Goal: Find specific page/section: Find specific page/section

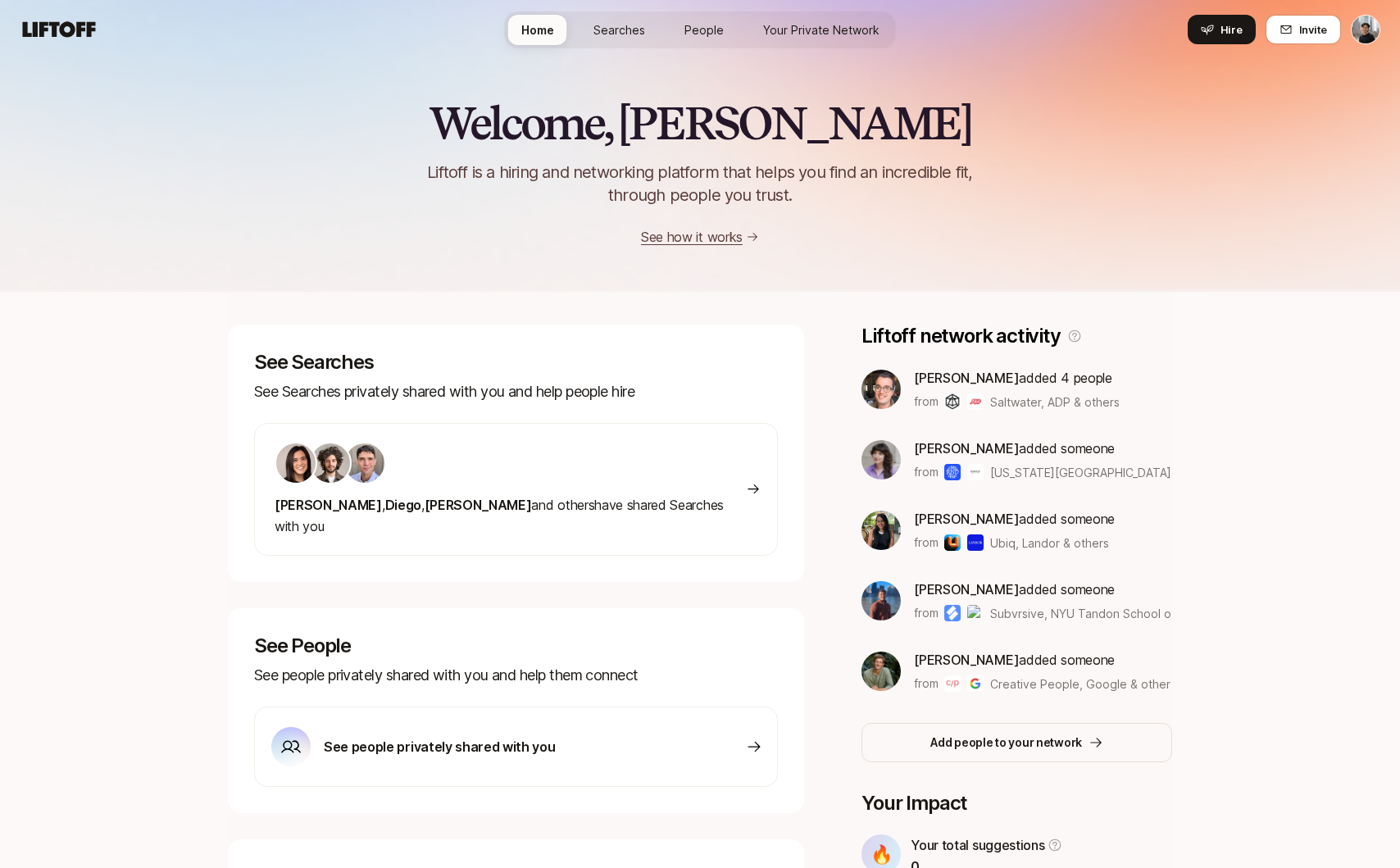
click at [536, 737] on p "See people privately shared with you" at bounding box center [439, 747] width 231 height 21
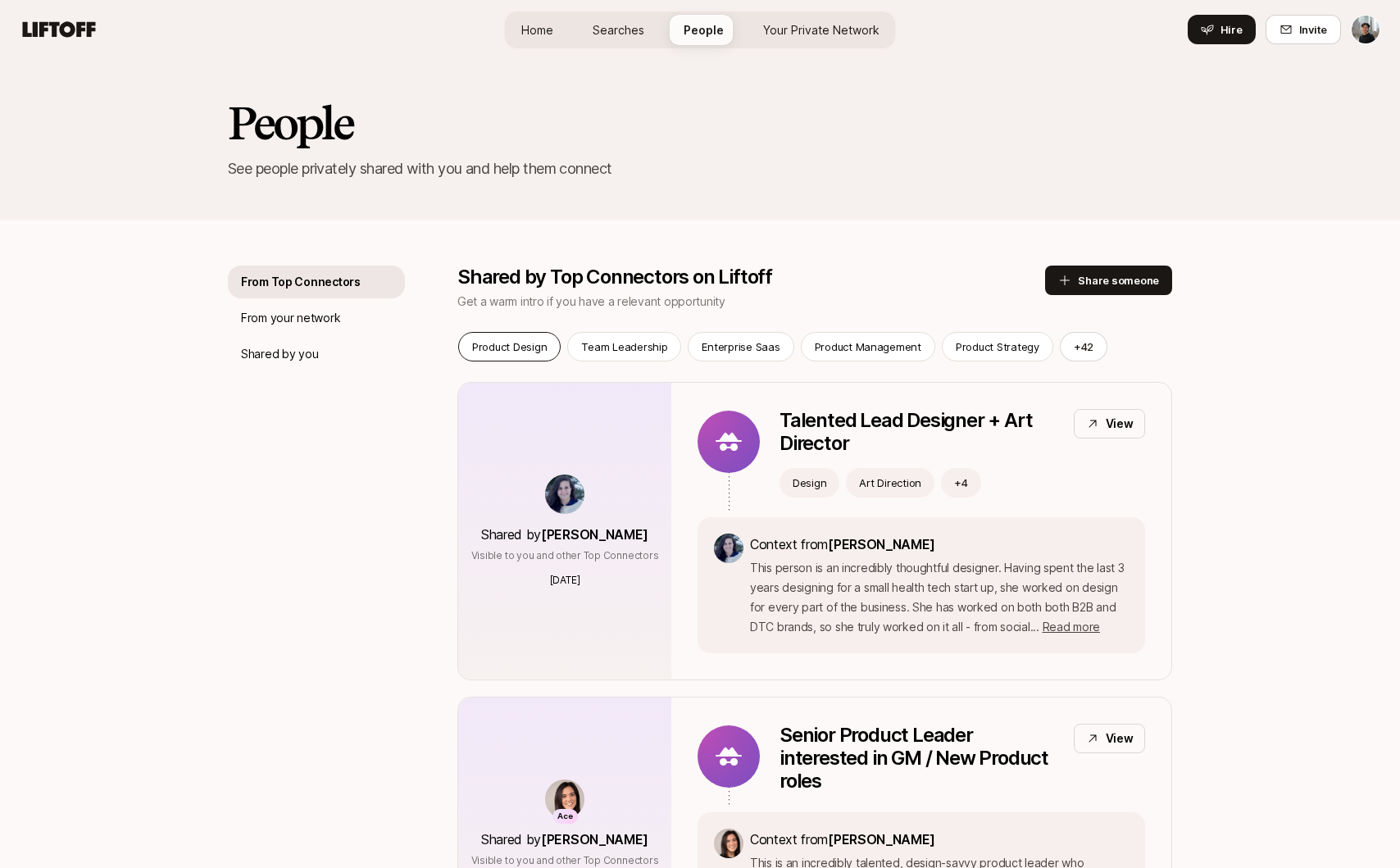
click at [510, 344] on p "Product Design" at bounding box center [508, 346] width 75 height 16
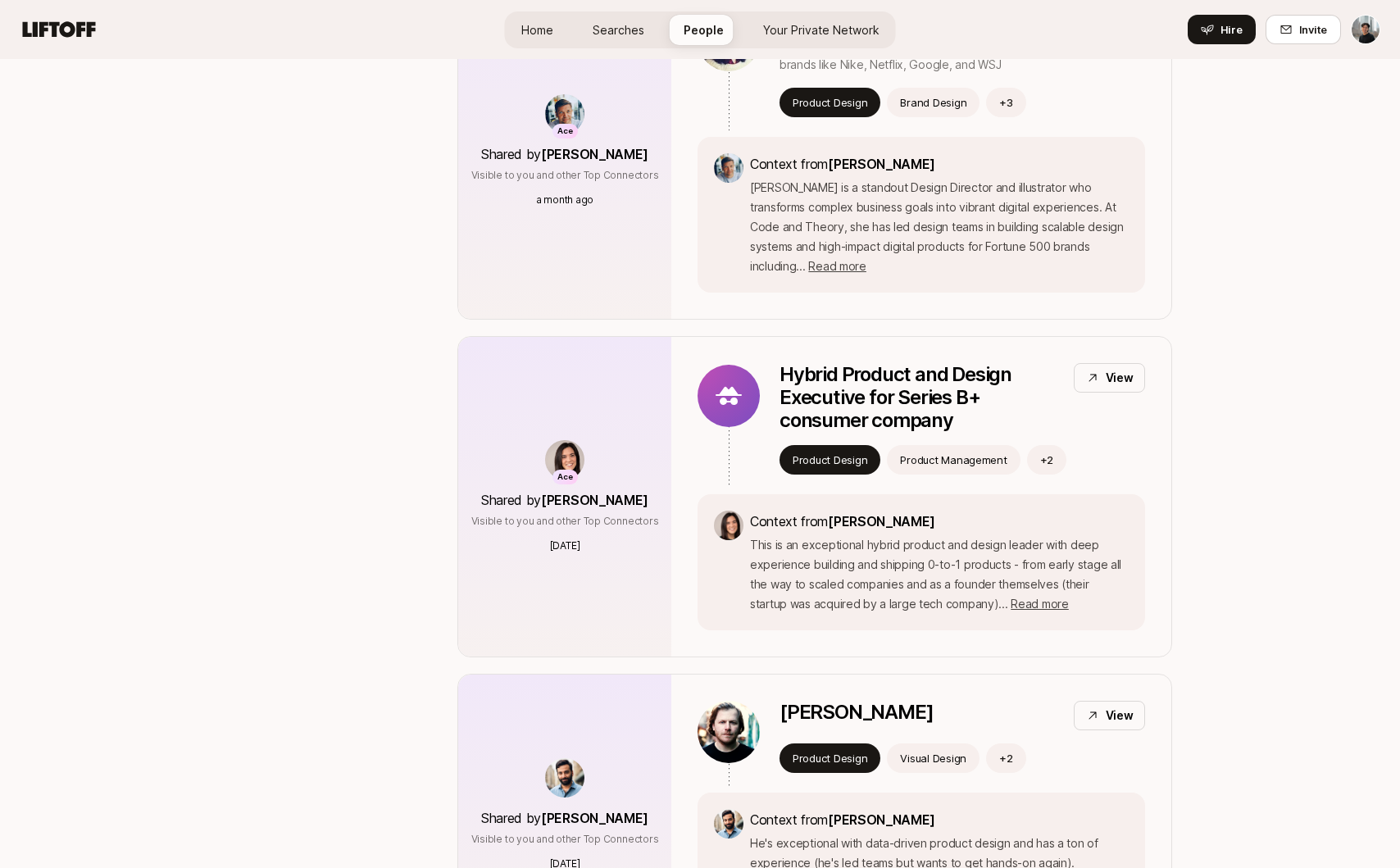
scroll to position [1527, 0]
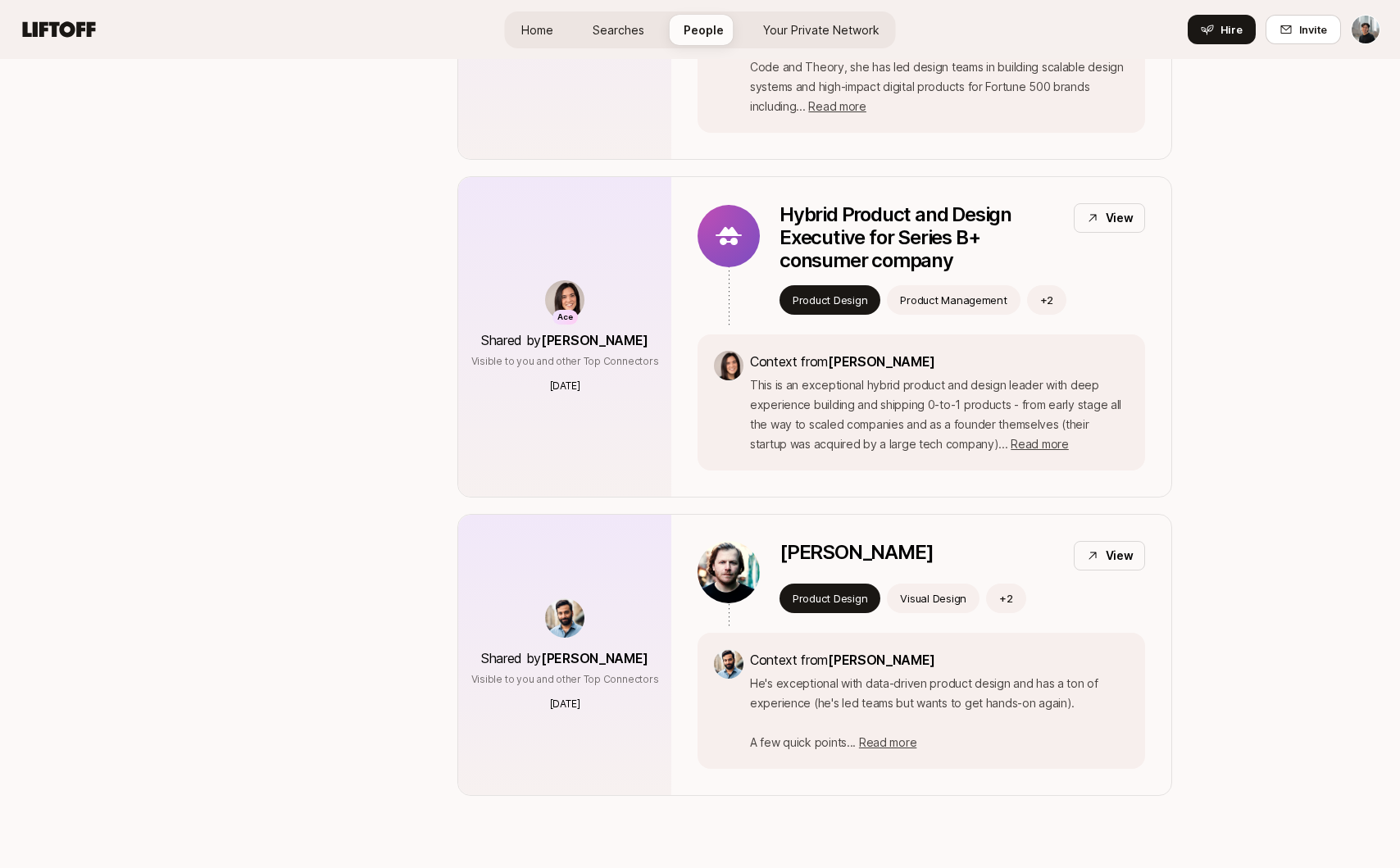
click at [858, 30] on span "Your Private Network" at bounding box center [821, 29] width 116 height 17
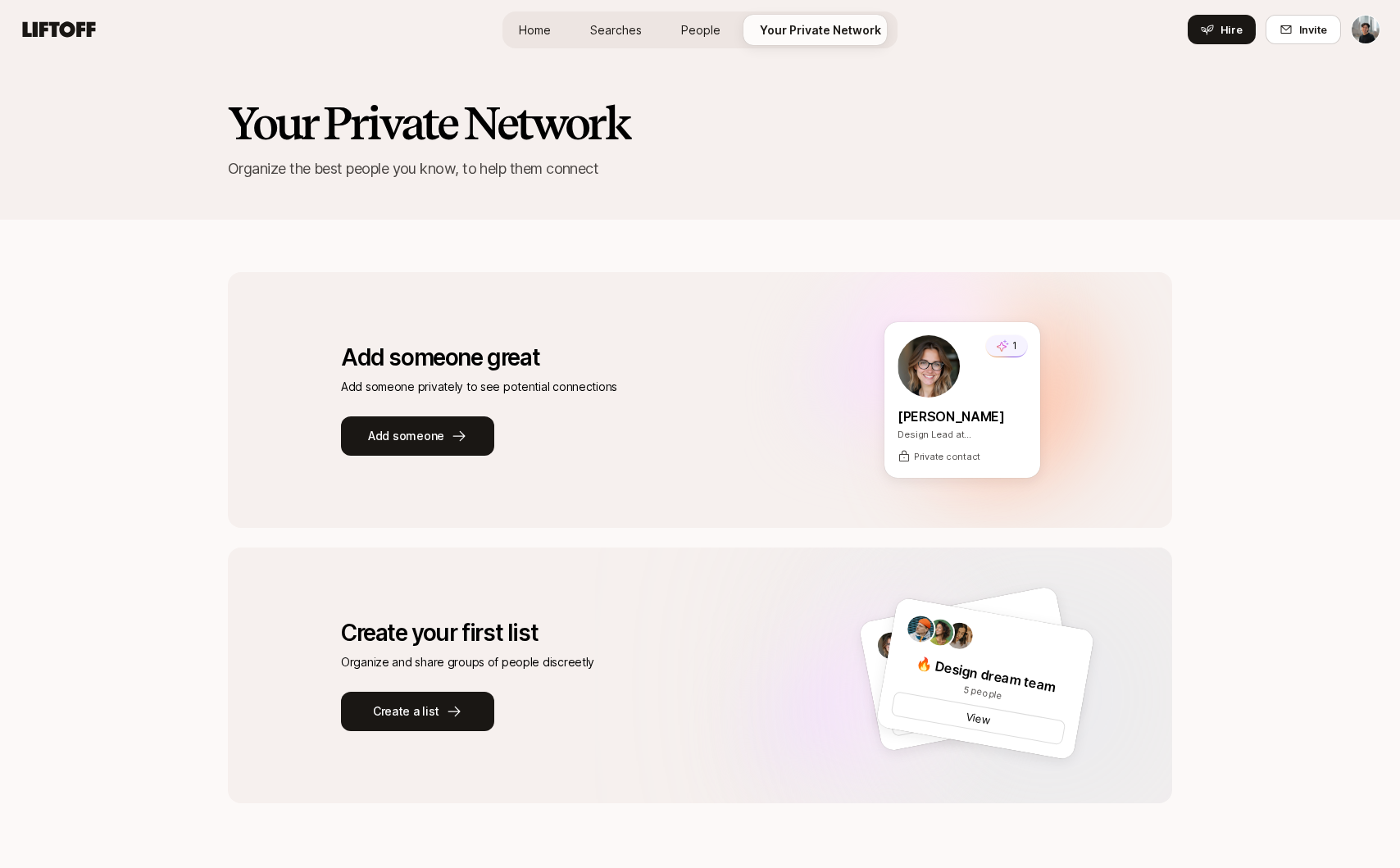
click at [614, 27] on span "Searches" at bounding box center [616, 29] width 52 height 17
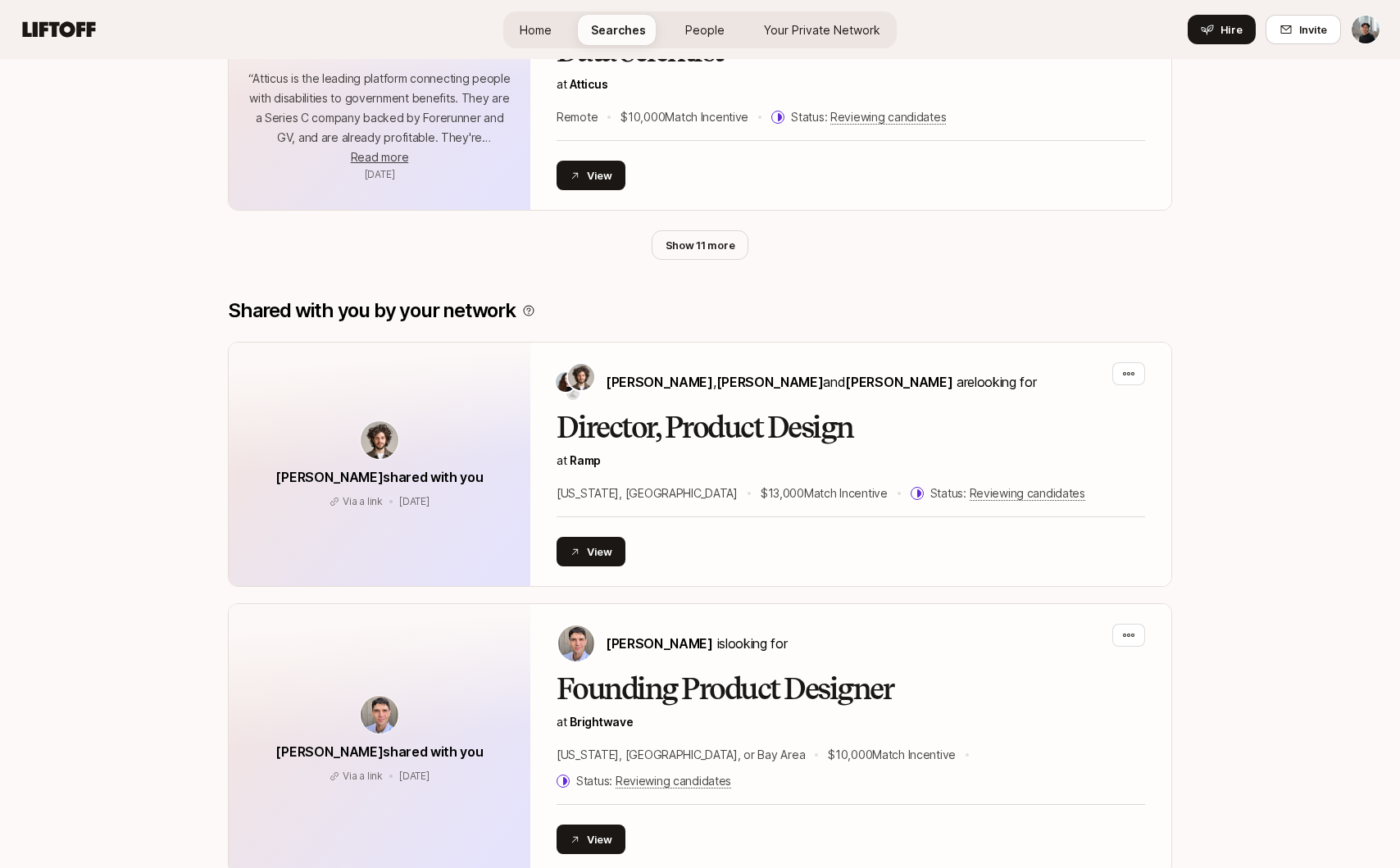
scroll to position [1034, 0]
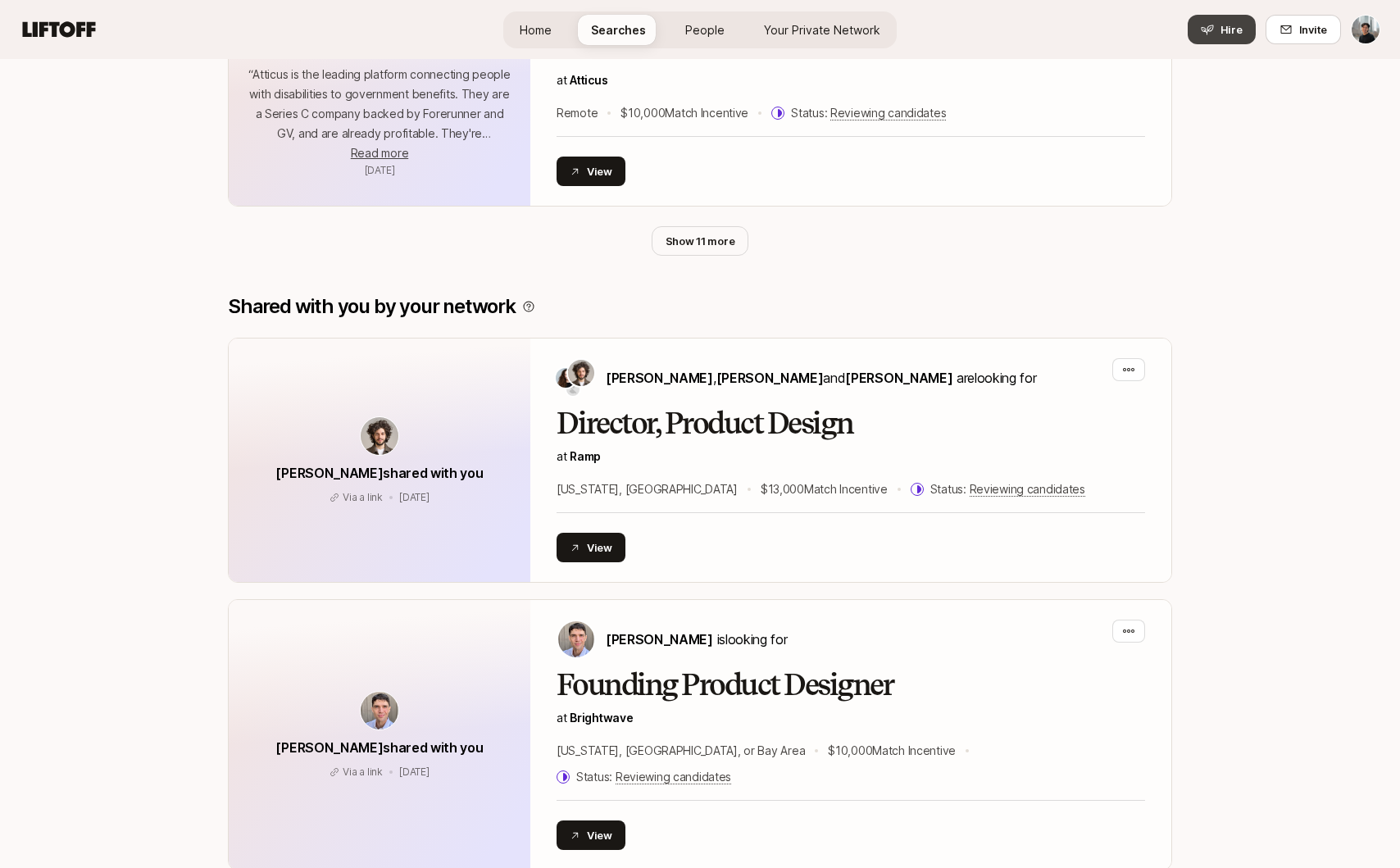
click at [1220, 29] on button "Hire" at bounding box center [1221, 30] width 68 height 30
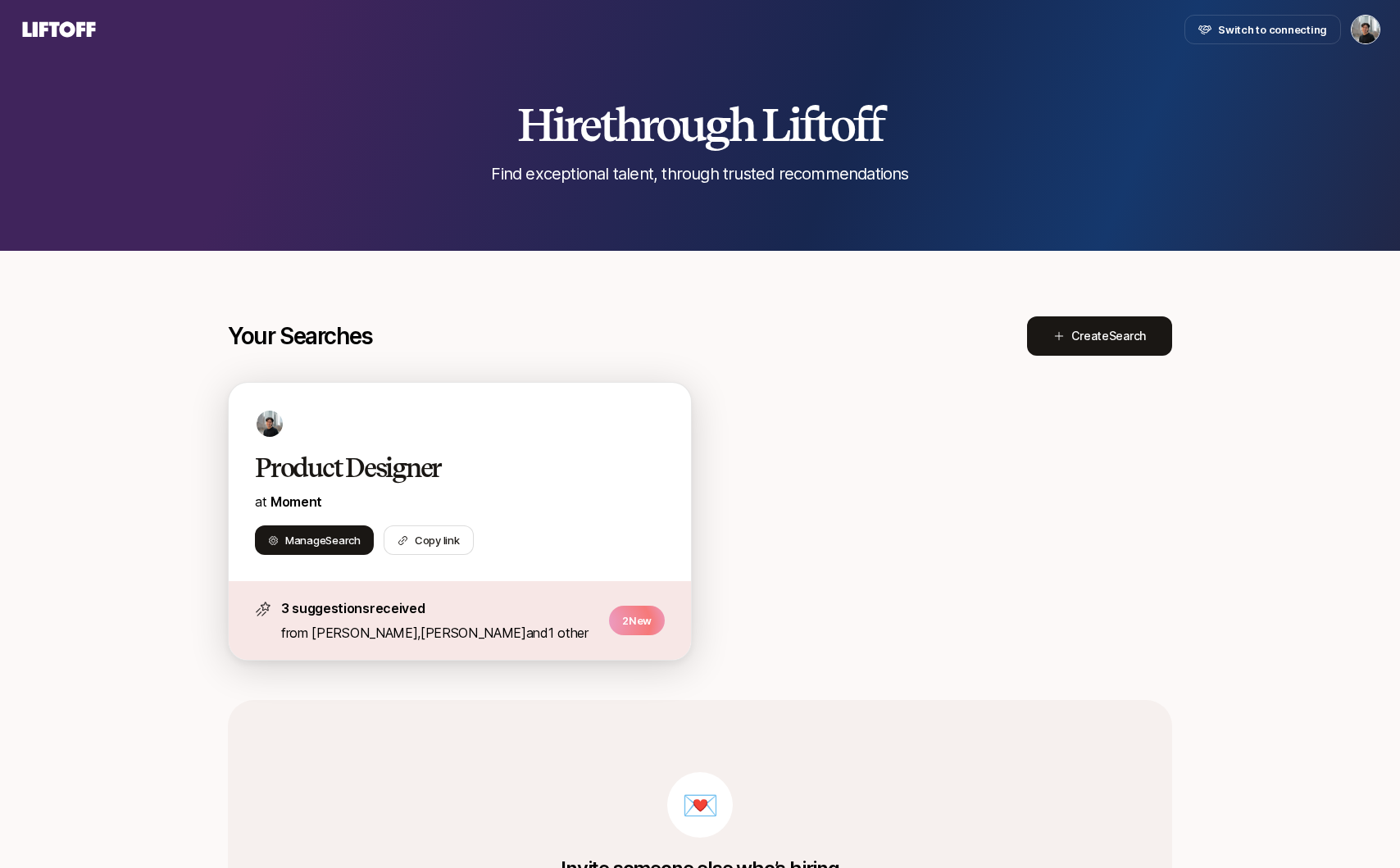
click at [380, 485] on div "Product Designer at Moment" at bounding box center [460, 482] width 410 height 61
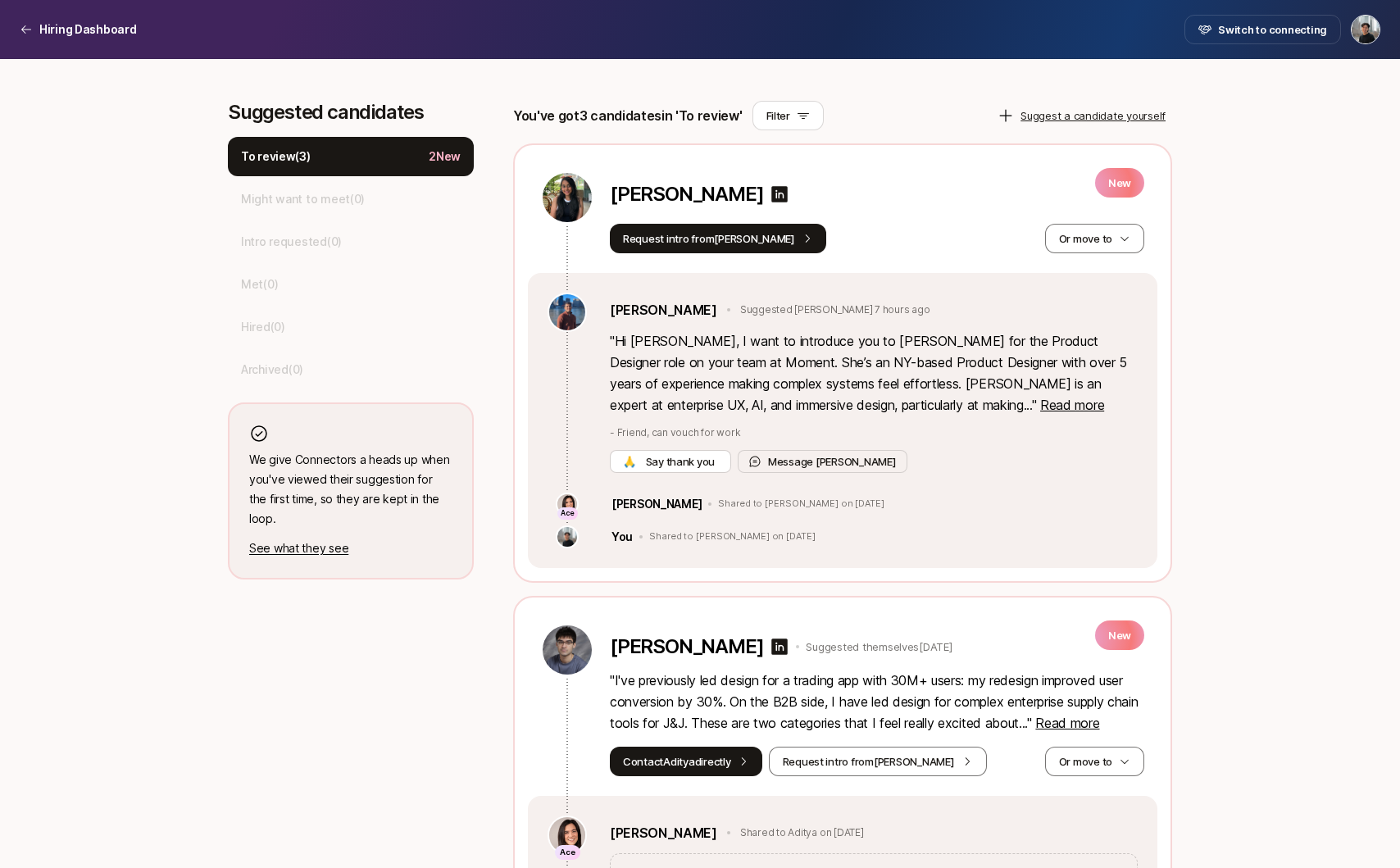
scroll to position [421, 0]
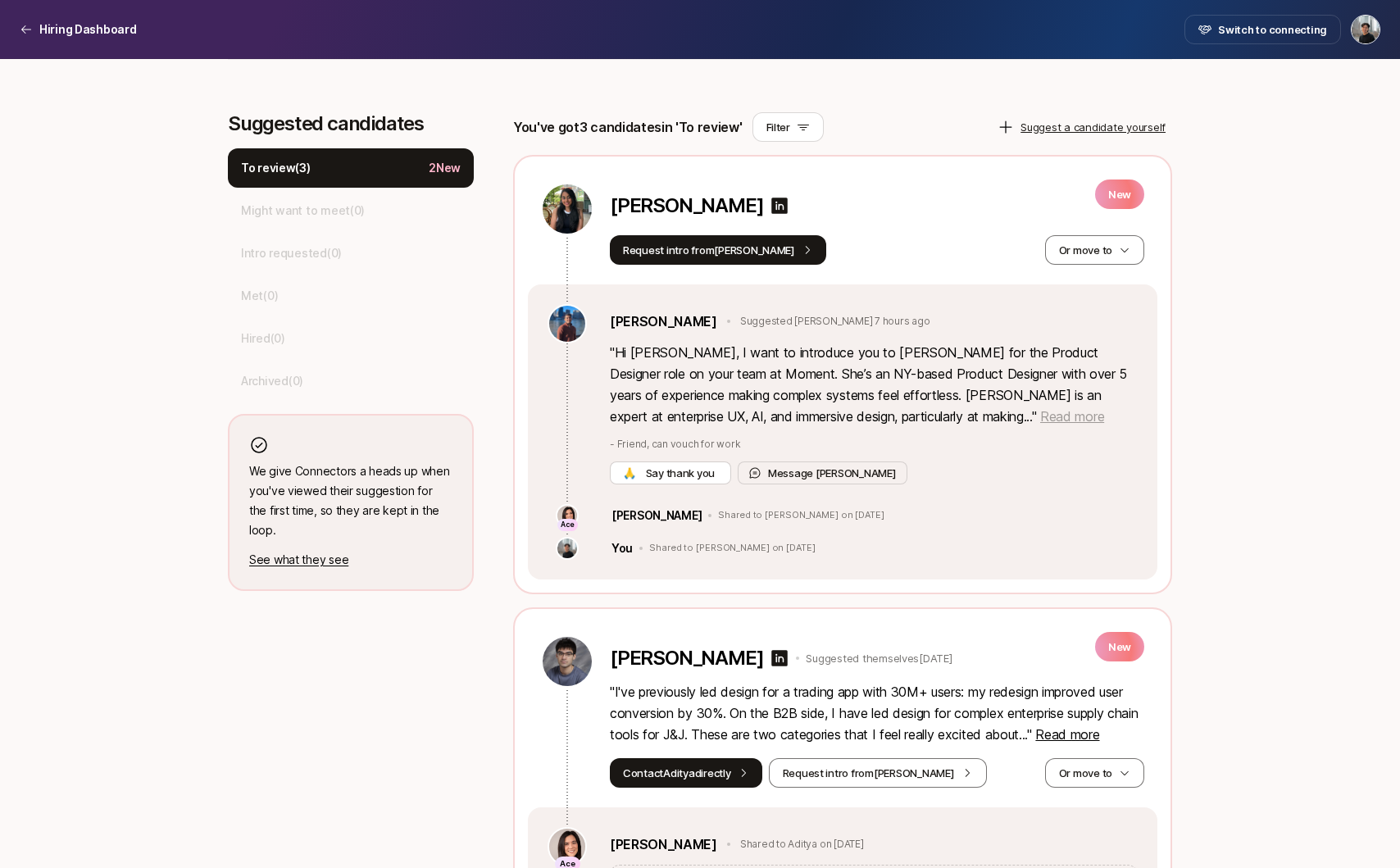
click at [1040, 416] on span "Read more" at bounding box center [1072, 416] width 64 height 16
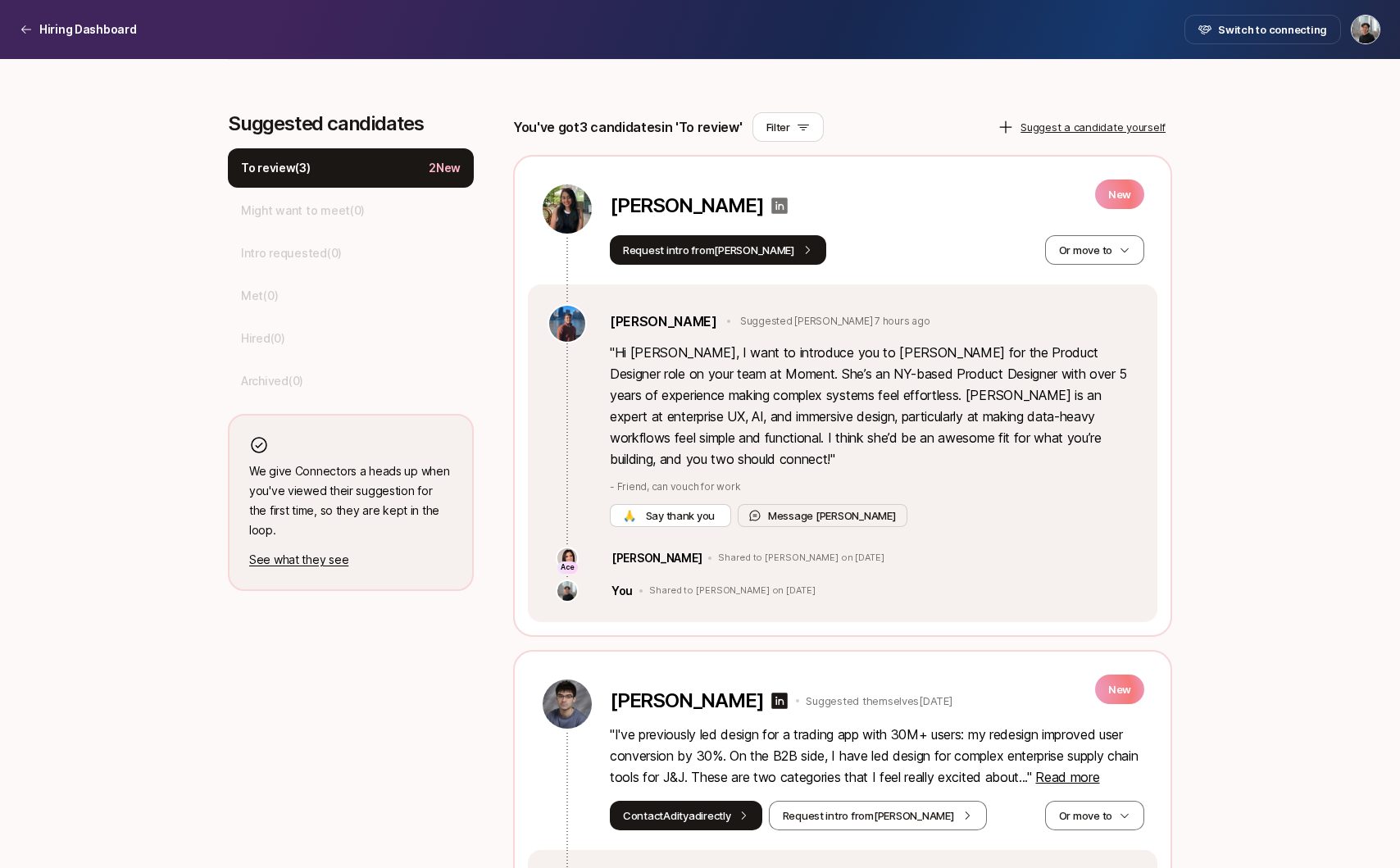
click at [772, 205] on icon at bounding box center [780, 205] width 16 height 16
